Goal: Find specific page/section: Find specific page/section

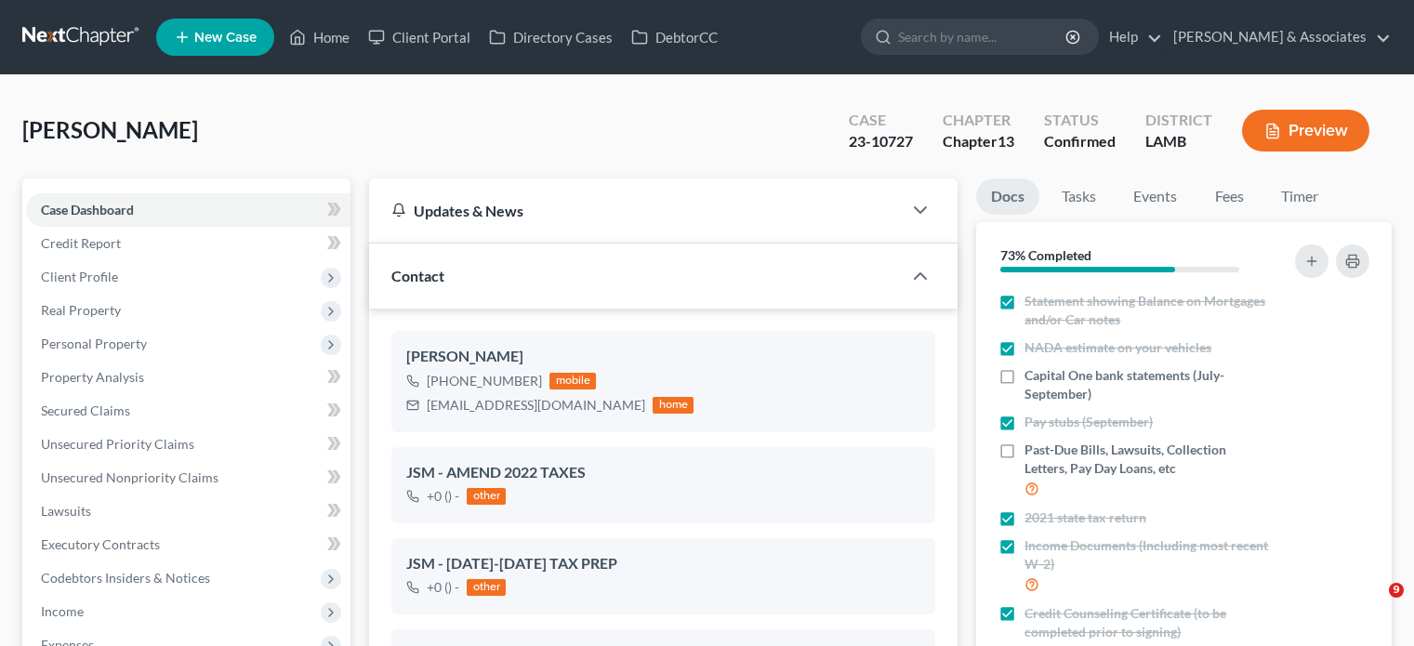
select select "3"
select select "0"
click at [334, 33] on link "Home" at bounding box center [319, 36] width 79 height 33
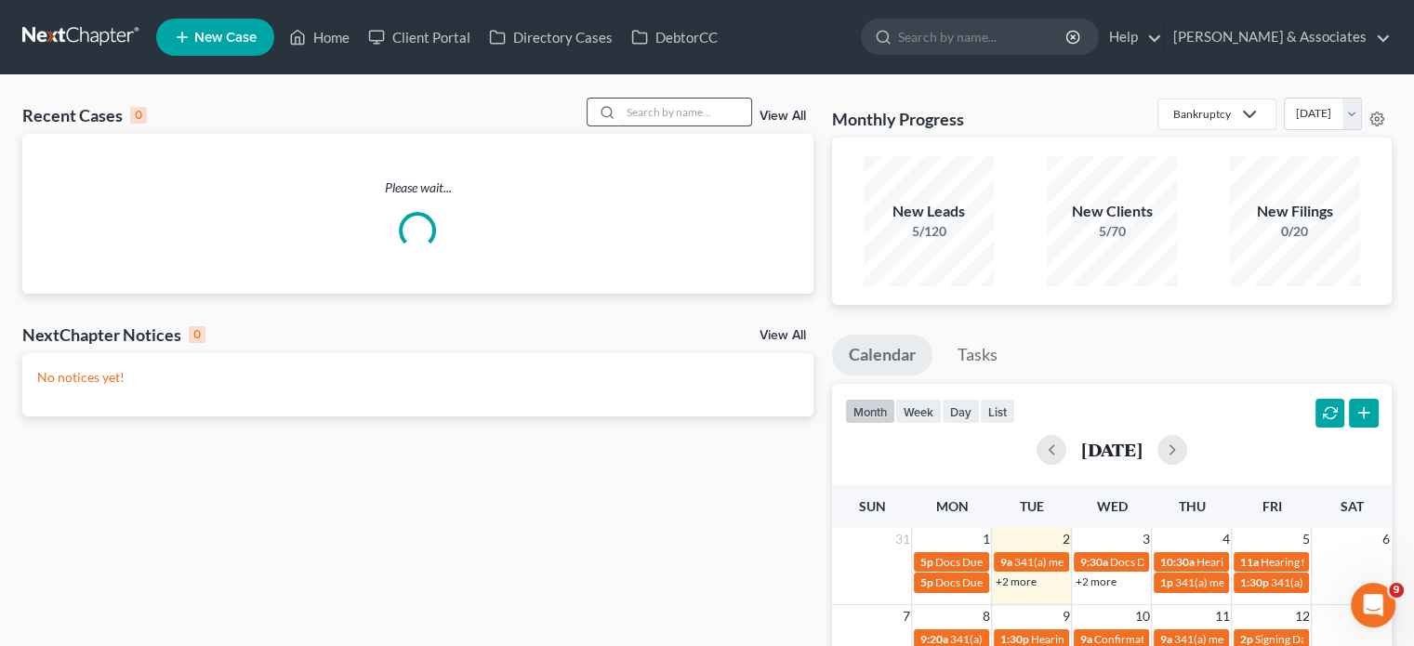
click at [679, 126] on input "search" at bounding box center [686, 112] width 130 height 27
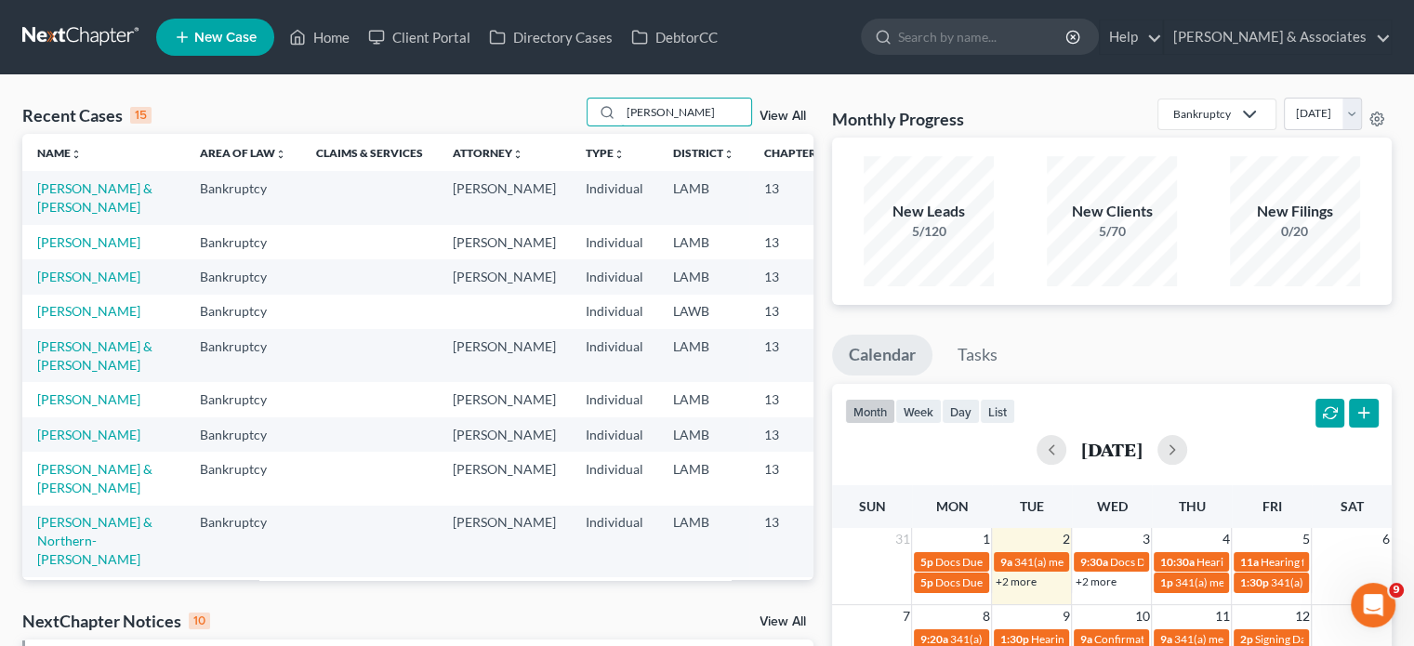
type input "[PERSON_NAME]"
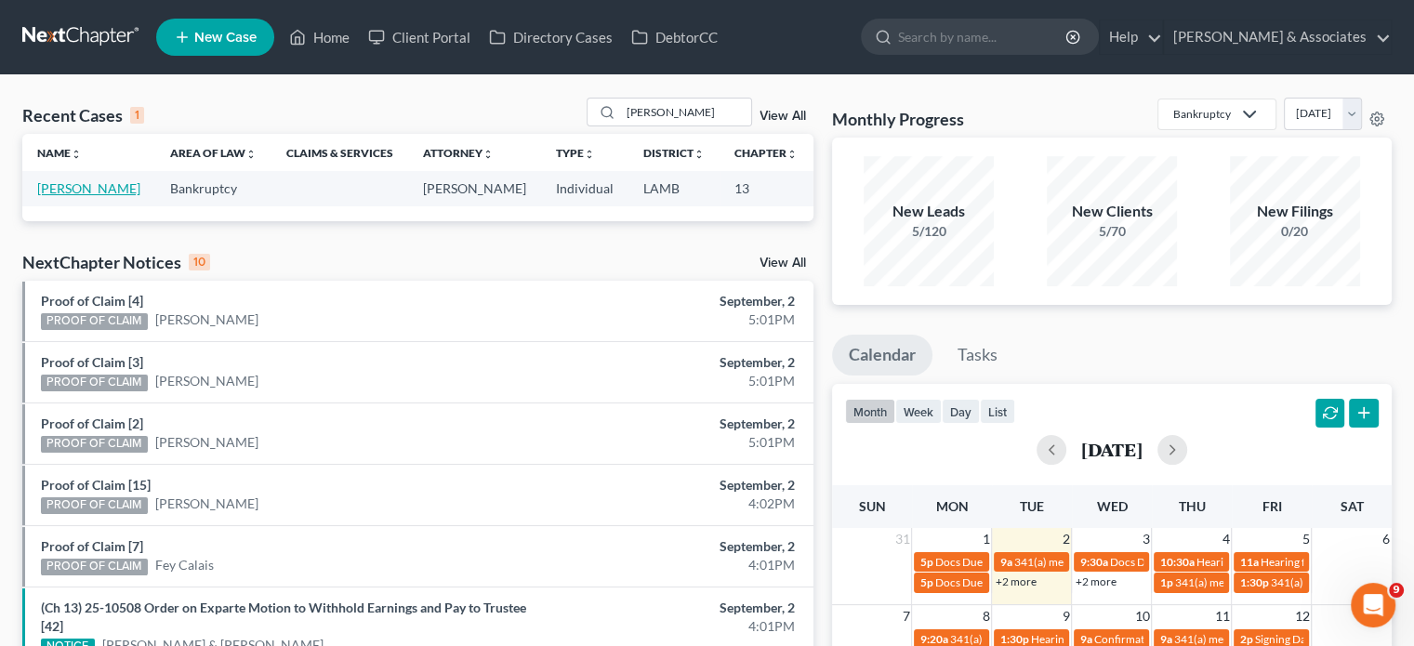
click at [55, 196] on link "[PERSON_NAME]" at bounding box center [88, 188] width 103 height 16
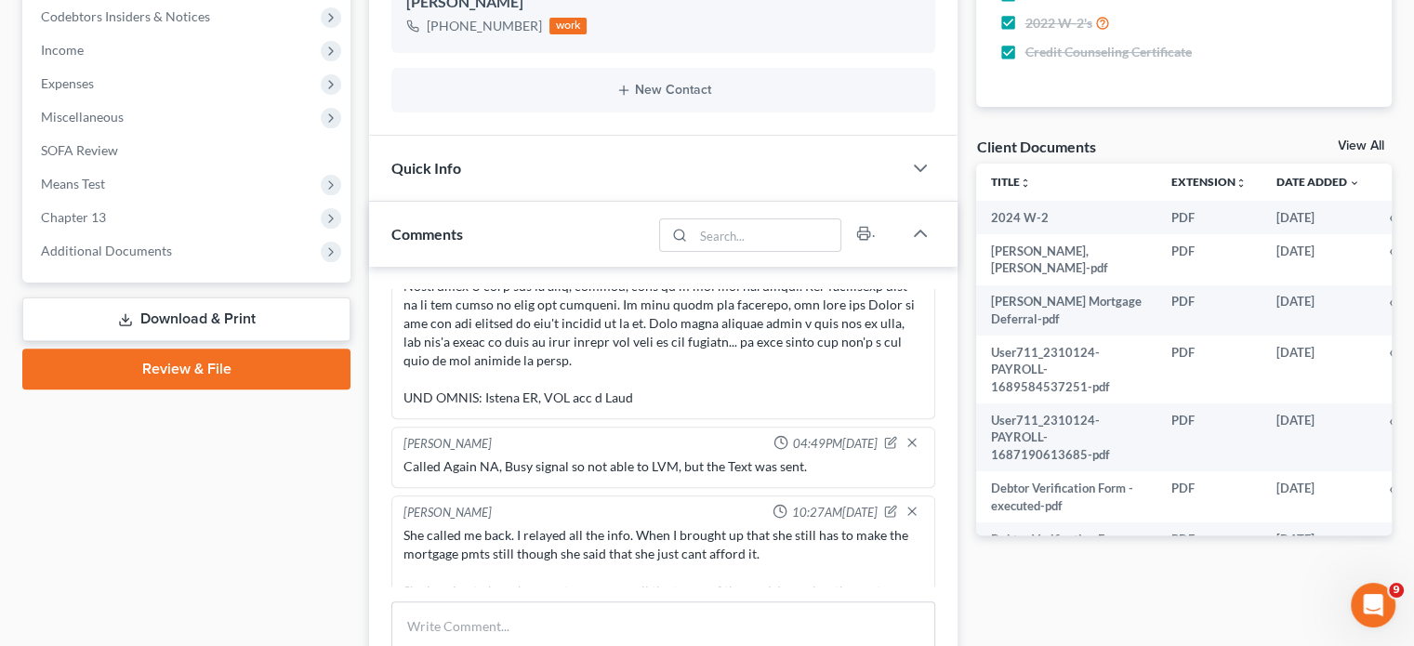
scroll to position [465, 0]
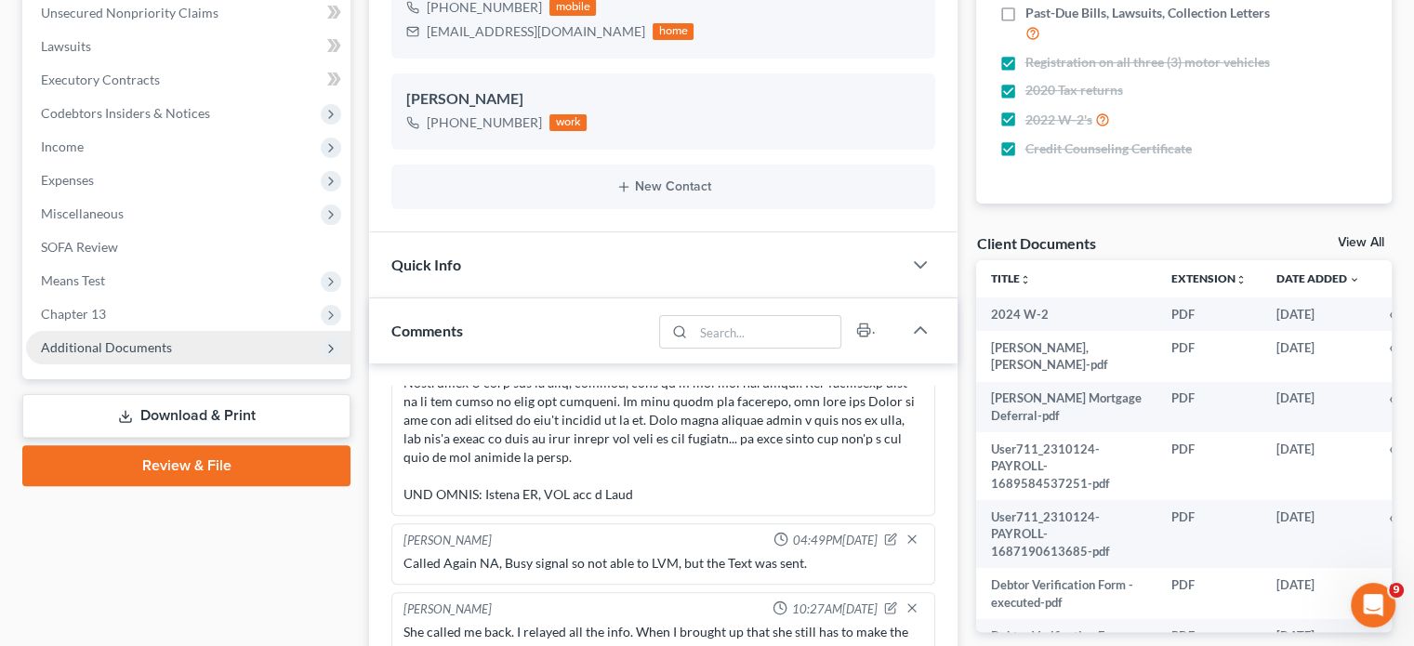
click at [130, 350] on span "Additional Documents" at bounding box center [106, 347] width 131 height 16
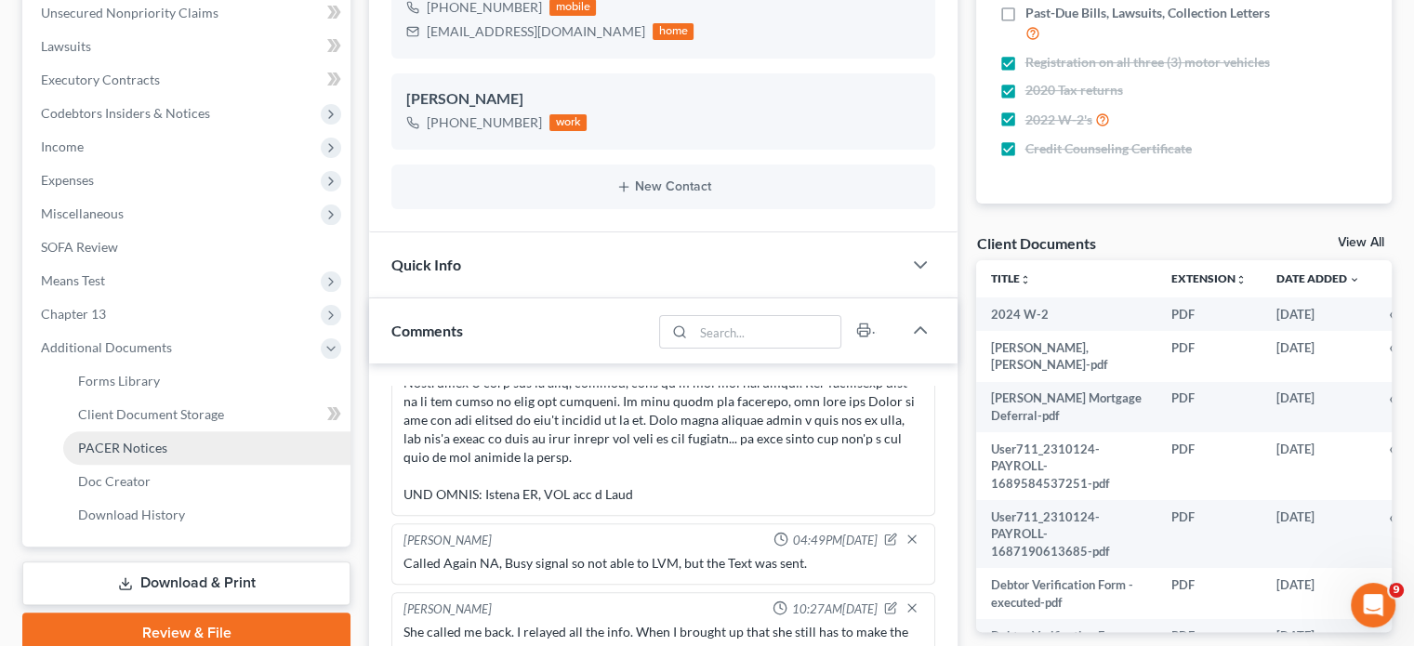
click at [154, 453] on span "PACER Notices" at bounding box center [122, 448] width 89 height 16
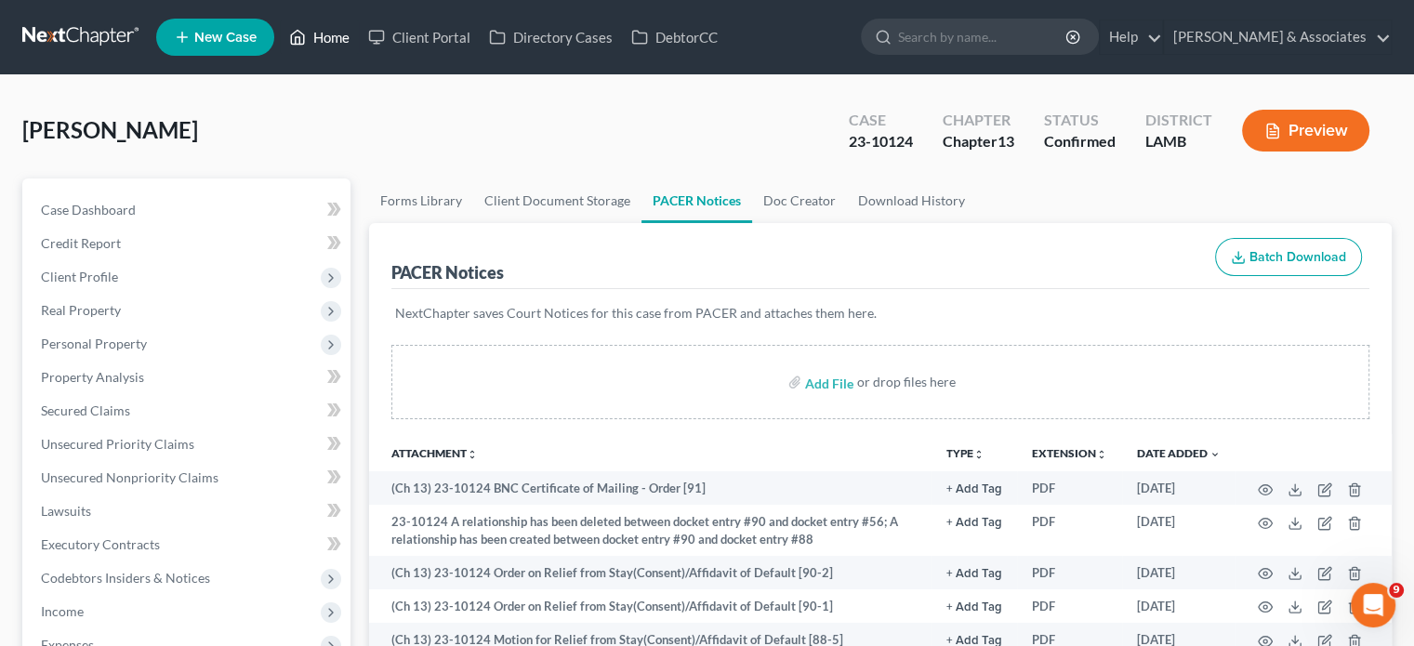
click at [331, 30] on link "Home" at bounding box center [319, 36] width 79 height 33
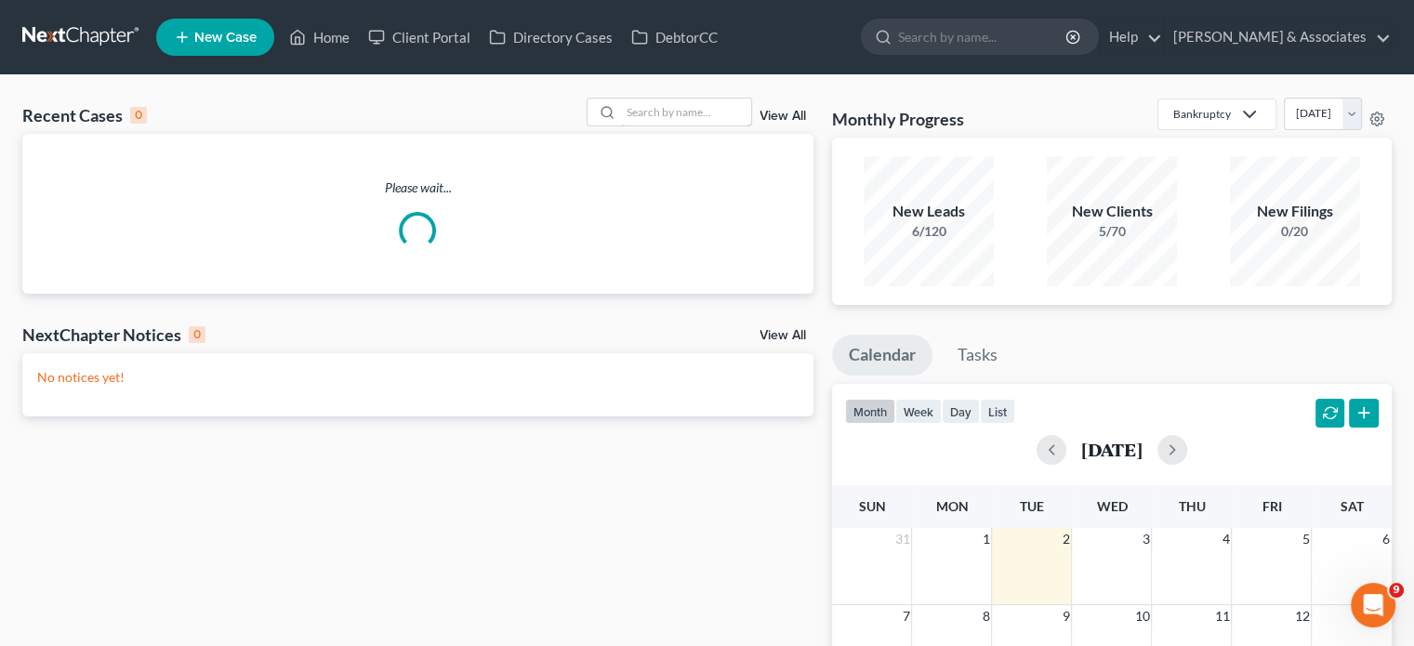
click at [677, 118] on input "search" at bounding box center [686, 112] width 130 height 27
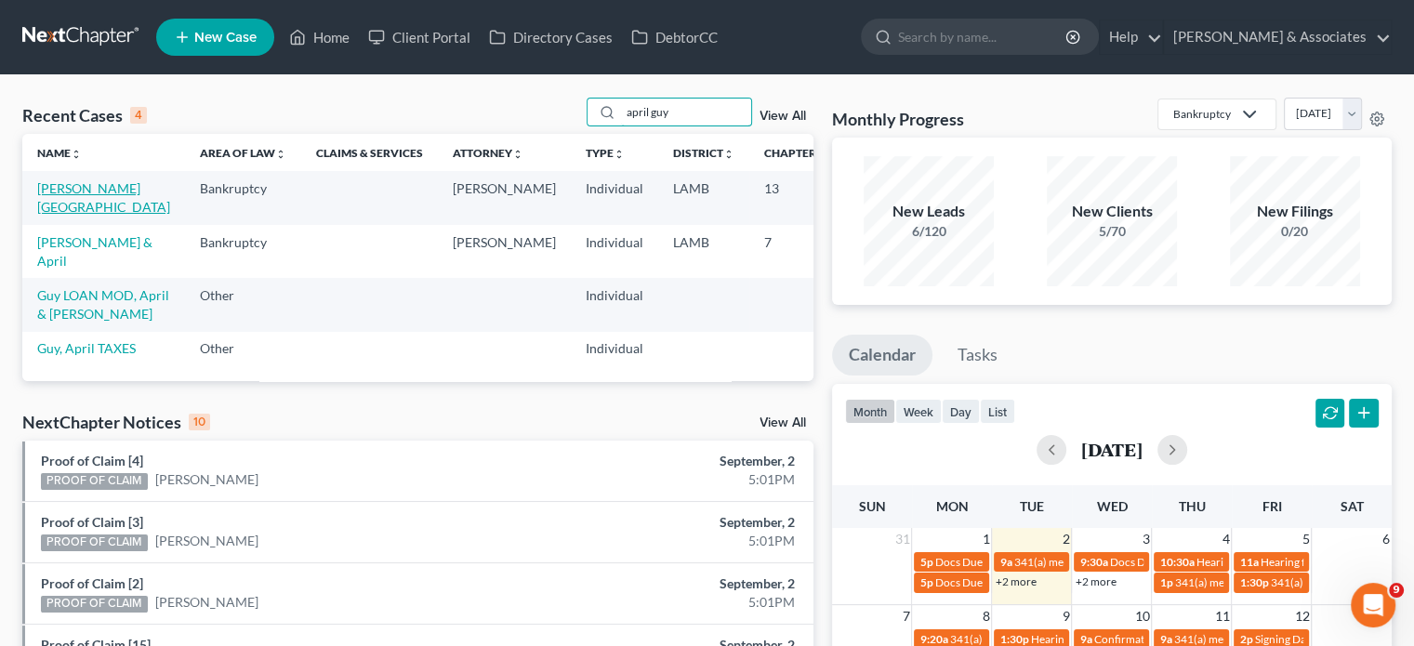
type input "april guy"
click at [56, 204] on link "[PERSON_NAME][GEOGRAPHIC_DATA]" at bounding box center [103, 197] width 133 height 34
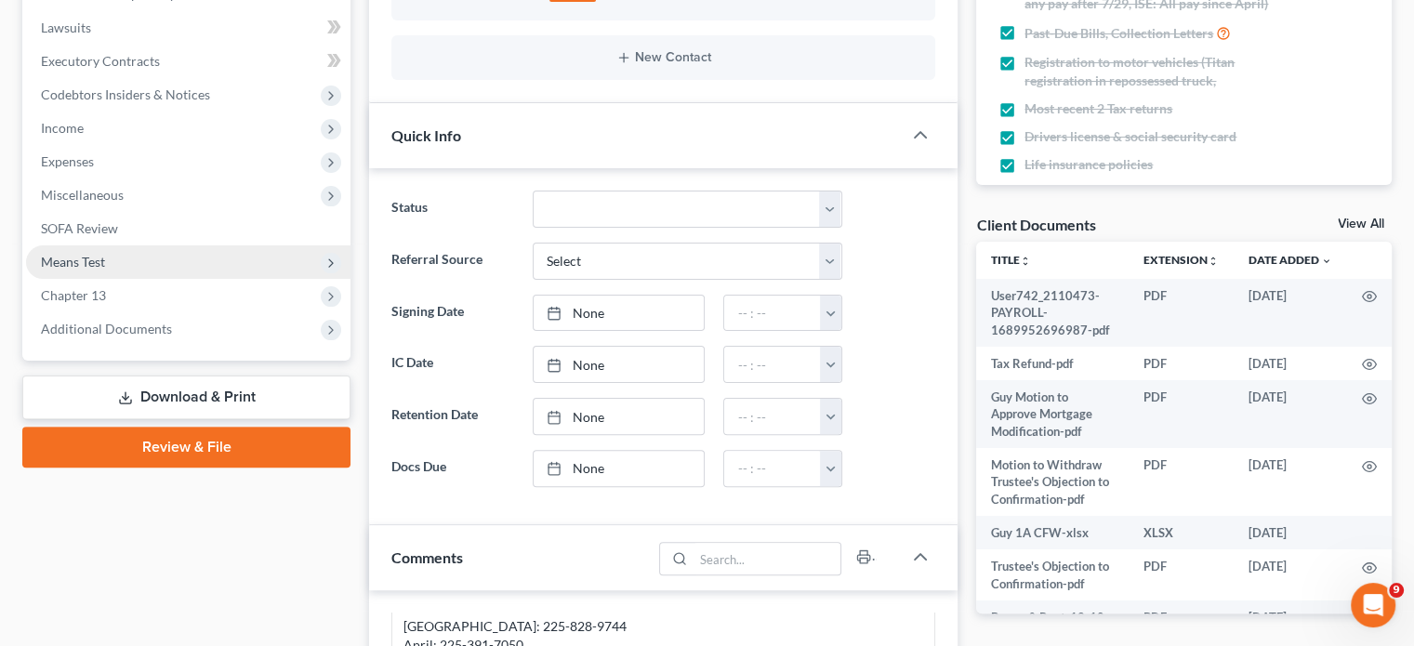
scroll to position [465, 0]
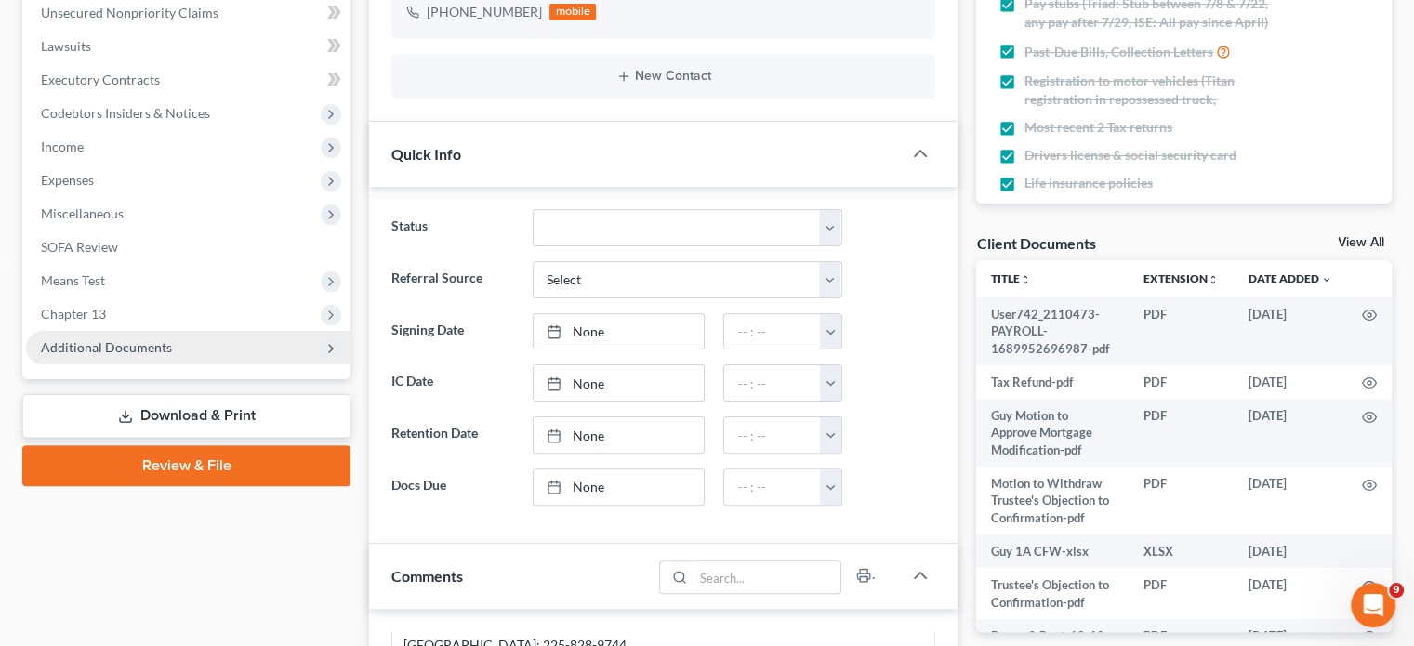
drag, startPoint x: 116, startPoint y: 348, endPoint x: 186, endPoint y: 360, distance: 70.8
click at [116, 348] on span "Additional Documents" at bounding box center [106, 347] width 131 height 16
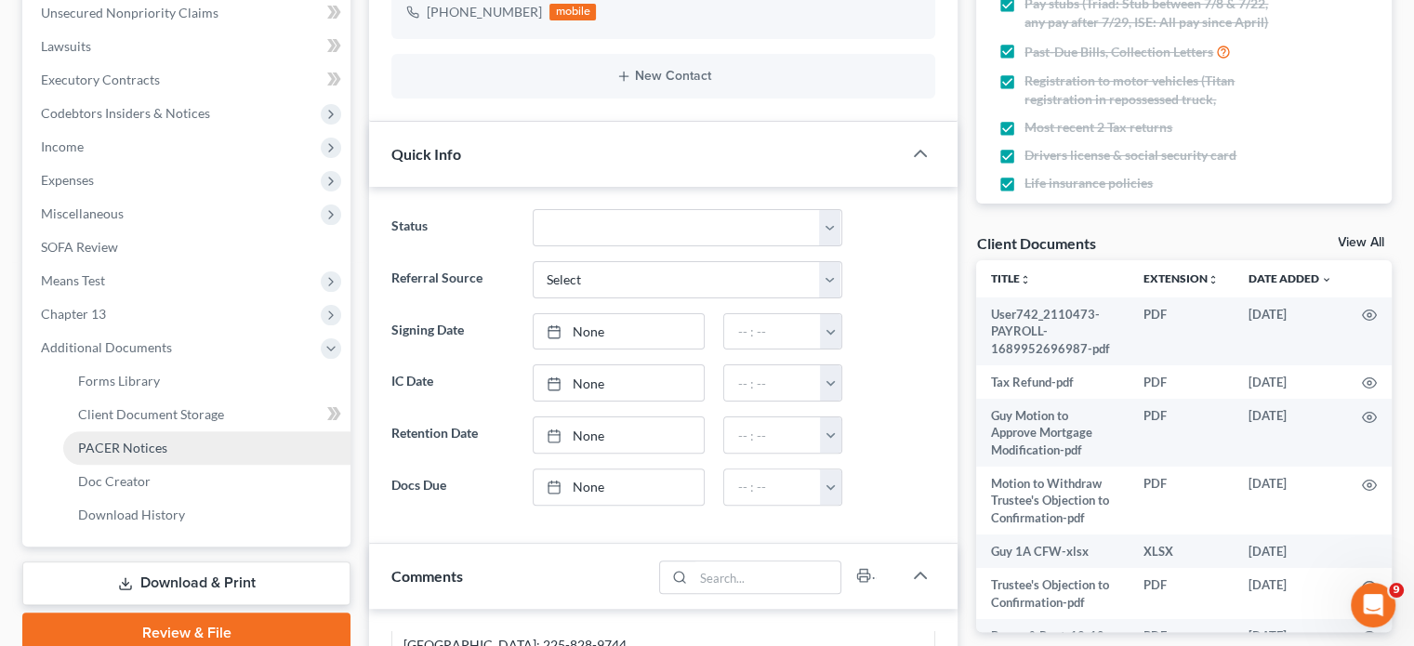
click at [149, 450] on span "PACER Notices" at bounding box center [122, 448] width 89 height 16
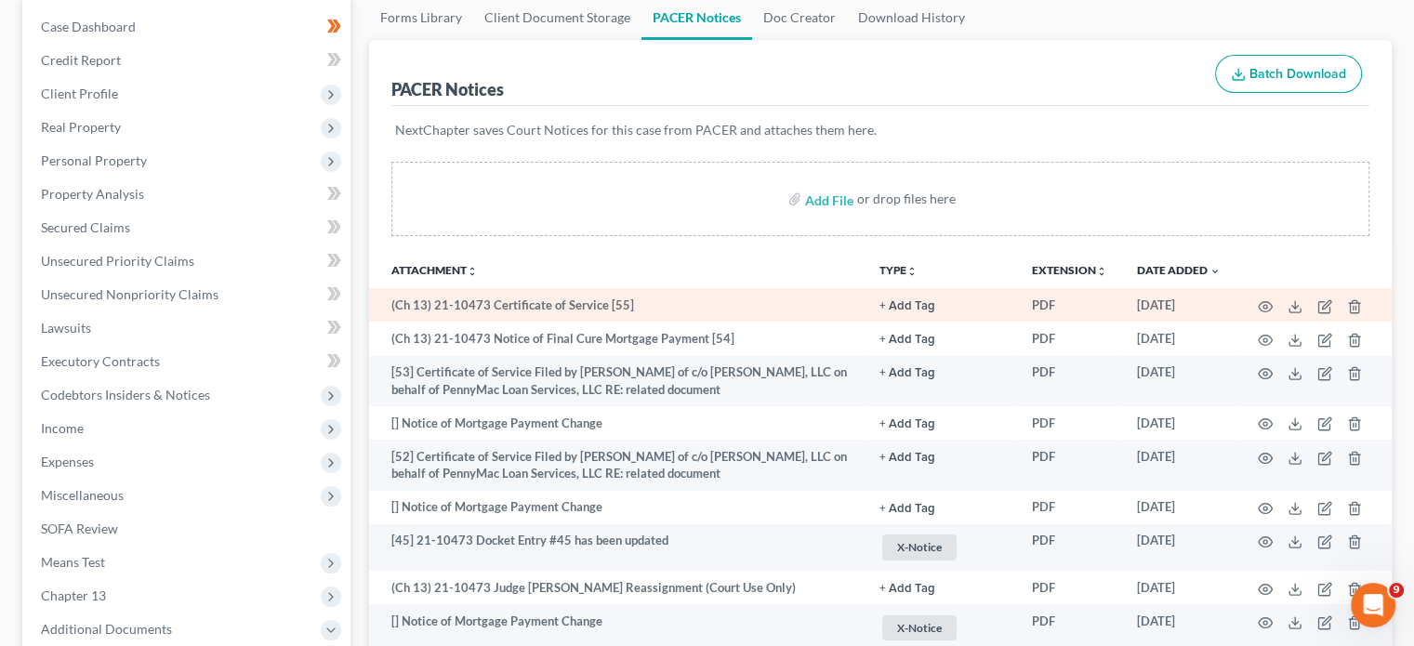
scroll to position [186, 0]
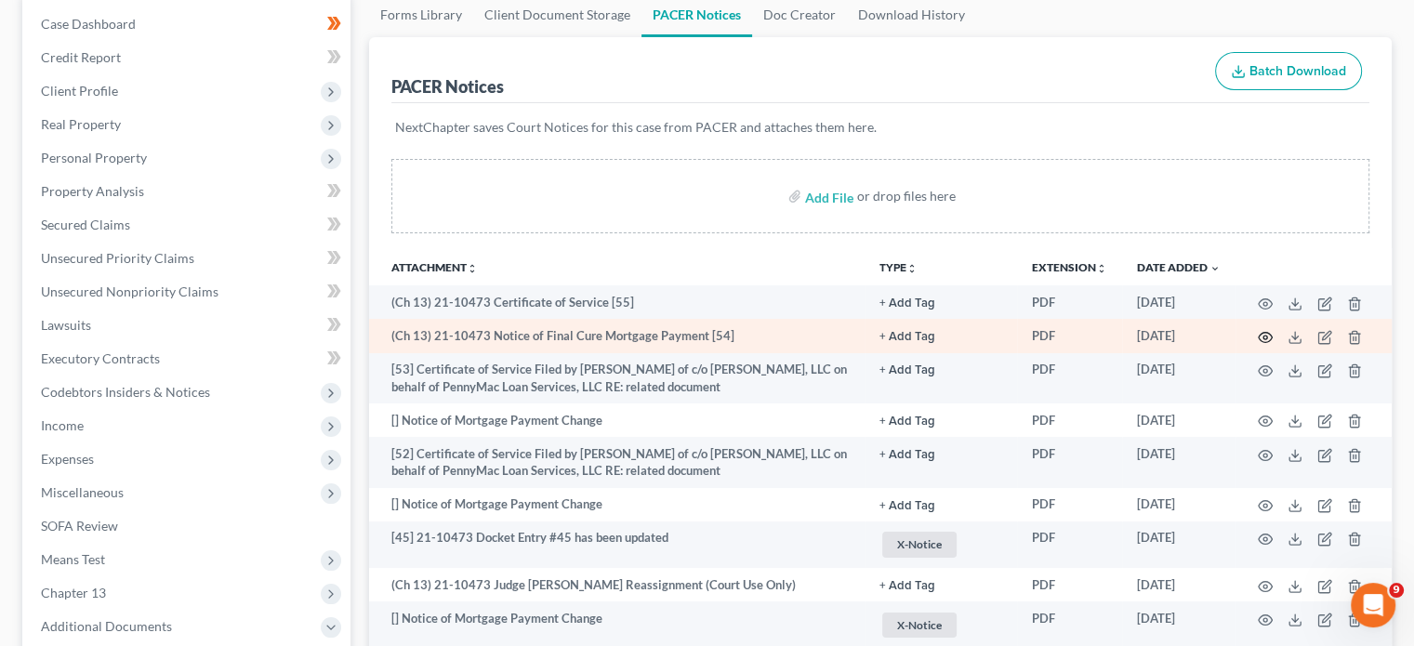
click at [1265, 340] on icon "button" at bounding box center [1265, 337] width 15 height 15
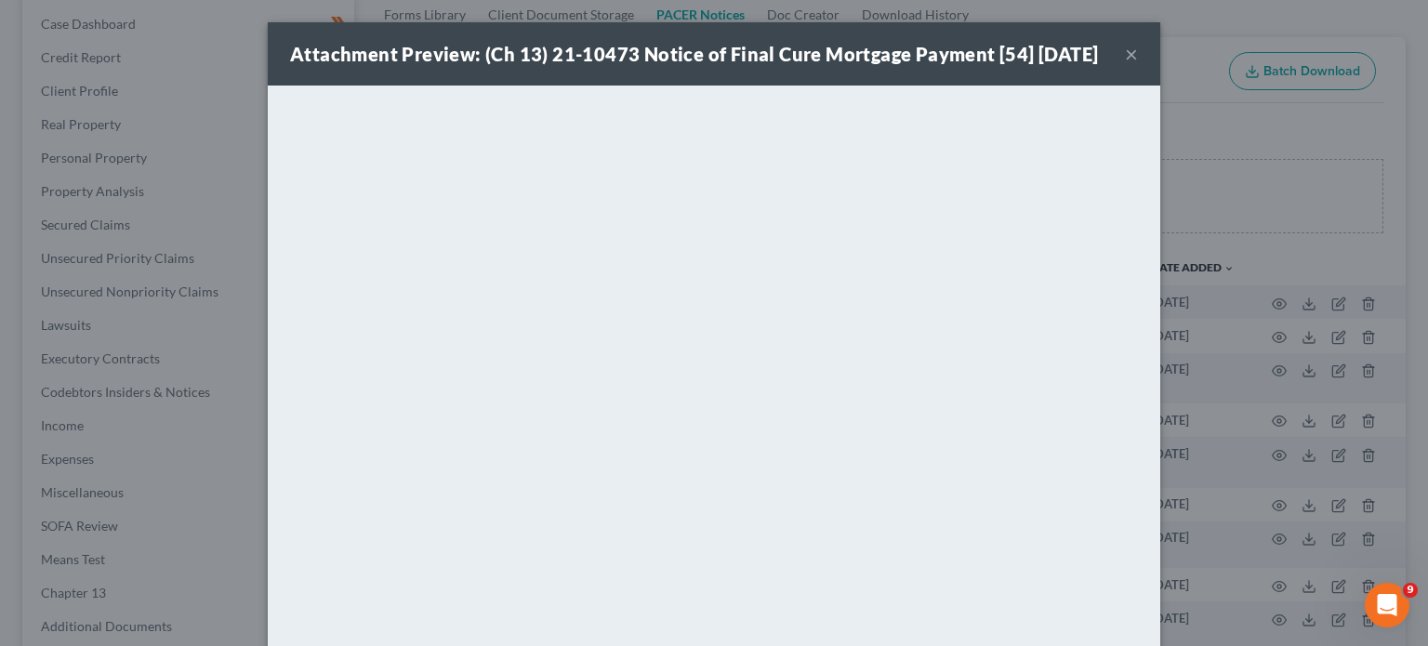
click at [1125, 65] on button "×" at bounding box center [1131, 54] width 13 height 22
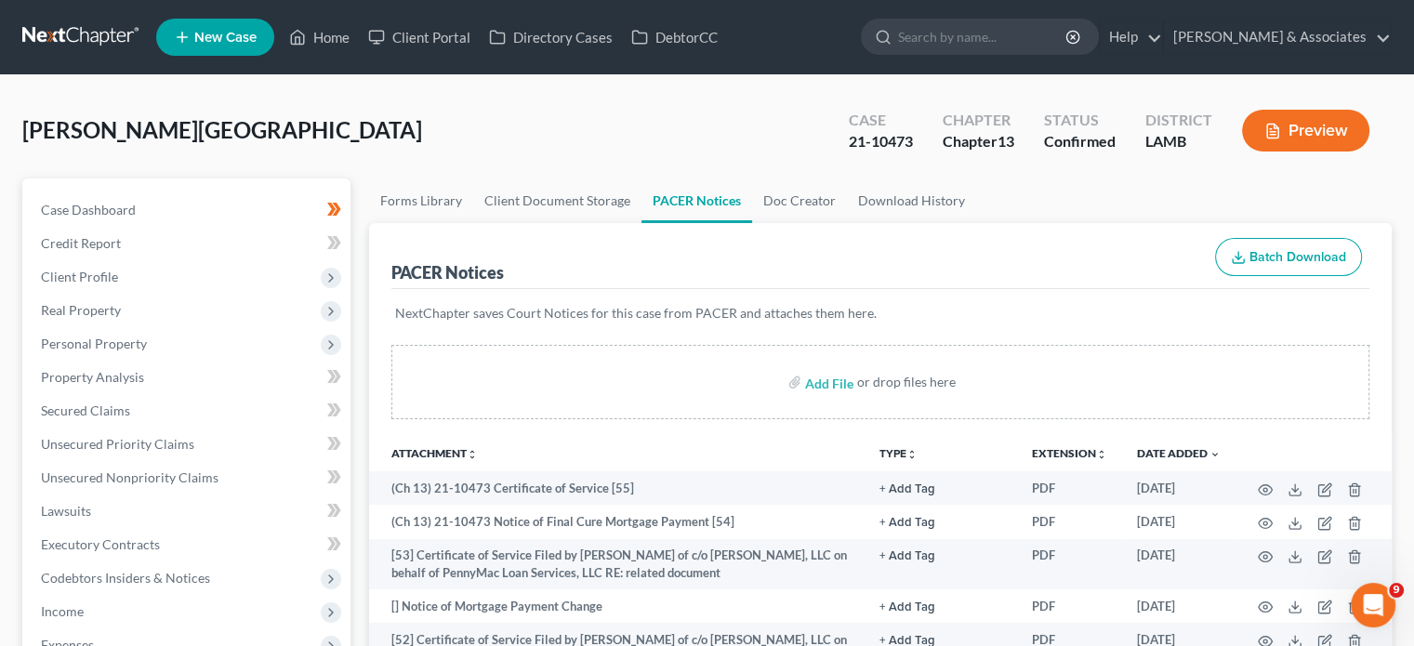
scroll to position [0, 0]
